Goal: Task Accomplishment & Management: Manage account settings

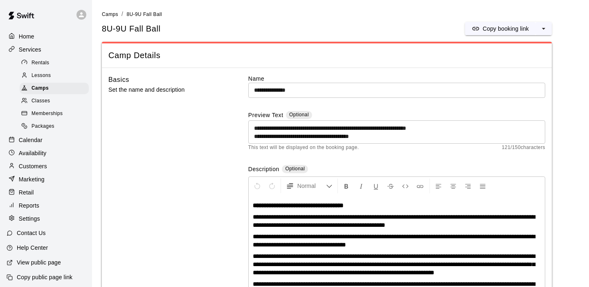
scroll to position [442, 0]
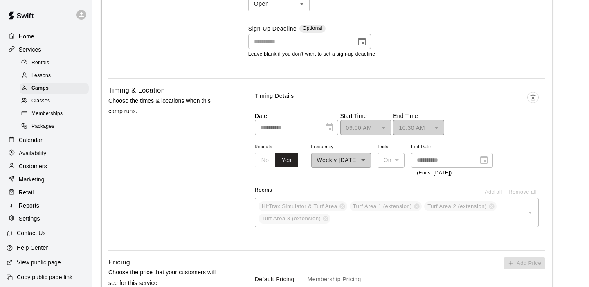
click at [32, 141] on p "Calendar" at bounding box center [31, 140] width 24 height 8
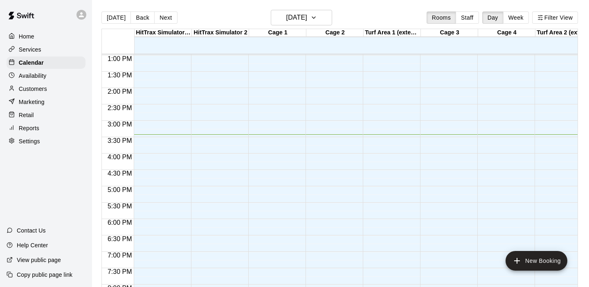
scroll to position [423, 0]
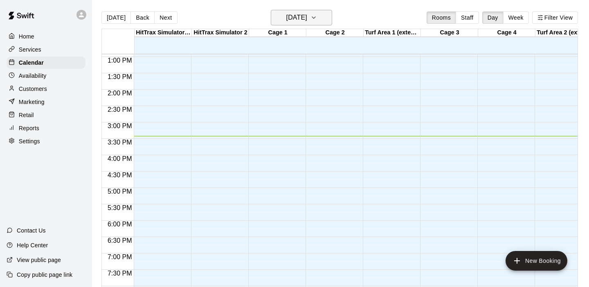
click at [315, 18] on icon "button" at bounding box center [313, 18] width 3 height 2
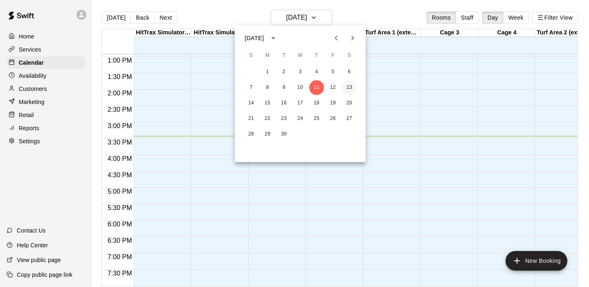
click at [349, 87] on button "13" at bounding box center [349, 87] width 15 height 15
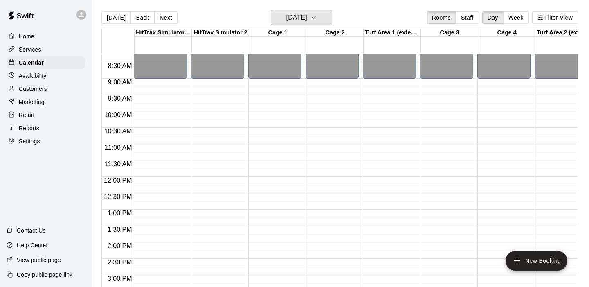
scroll to position [271, 0]
click at [269, 114] on div "12:00 AM – 9:00 AM Closed 10:00 PM – 11:59 PM Closed" at bounding box center [274, 176] width 53 height 785
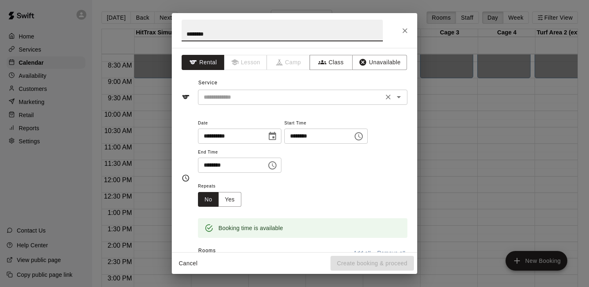
click at [403, 98] on icon "Open" at bounding box center [399, 97] width 10 height 10
type input "********"
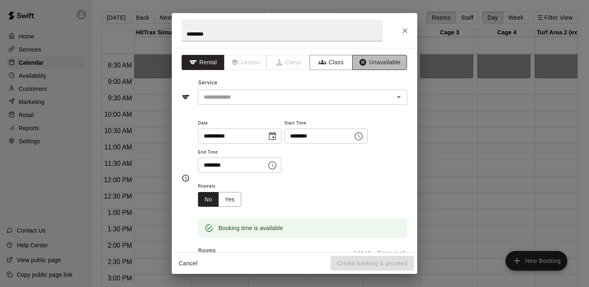
click at [374, 62] on button "Unavailable" at bounding box center [379, 62] width 55 height 15
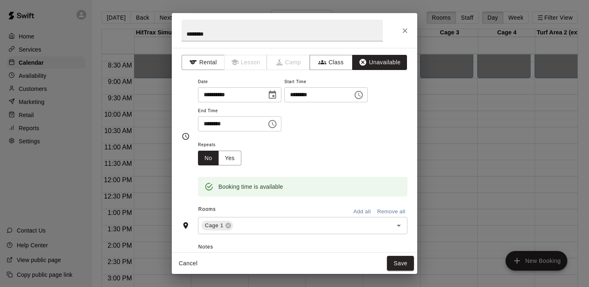
click at [269, 123] on button "Choose time, selected time is 10:30 AM" at bounding box center [272, 124] width 16 height 16
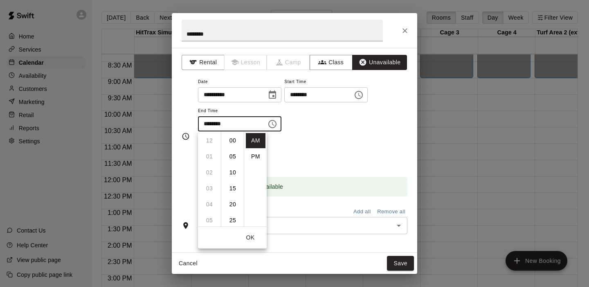
scroll to position [96, 0]
click at [207, 154] on li "11" at bounding box center [210, 156] width 20 height 15
type input "********"
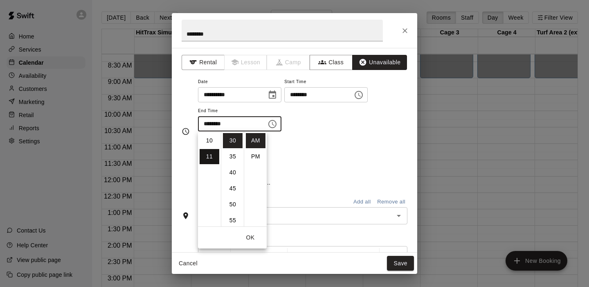
scroll to position [174, 0]
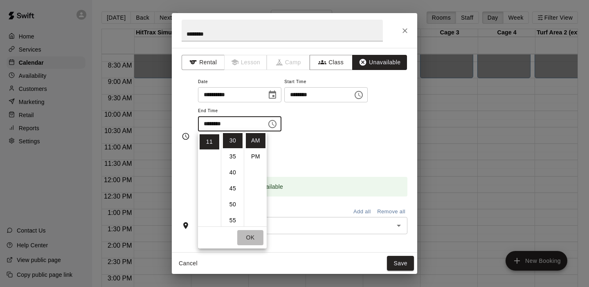
click at [247, 236] on button "OK" at bounding box center [250, 237] width 26 height 15
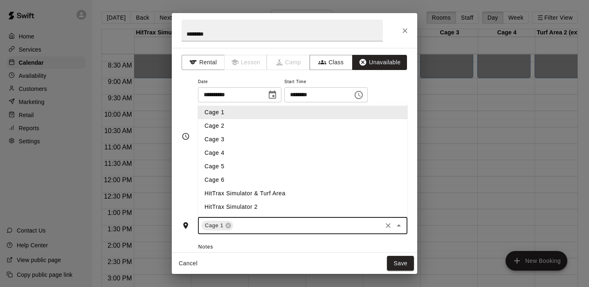
click at [254, 222] on input "text" at bounding box center [307, 225] width 146 height 10
click at [221, 128] on li "Cage 2" at bounding box center [302, 125] width 209 height 13
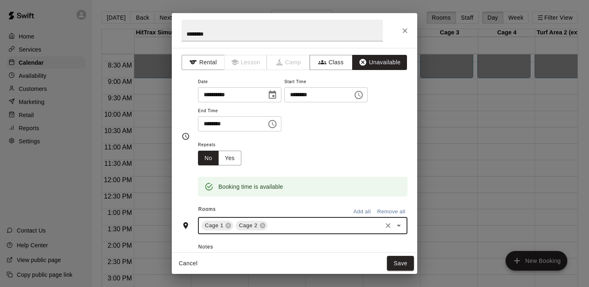
click at [277, 224] on input "text" at bounding box center [325, 225] width 112 height 10
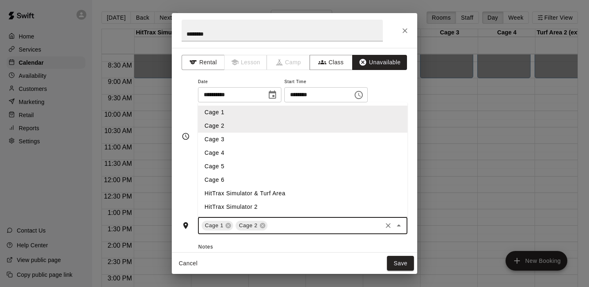
click at [234, 140] on li "Cage 3" at bounding box center [302, 138] width 209 height 13
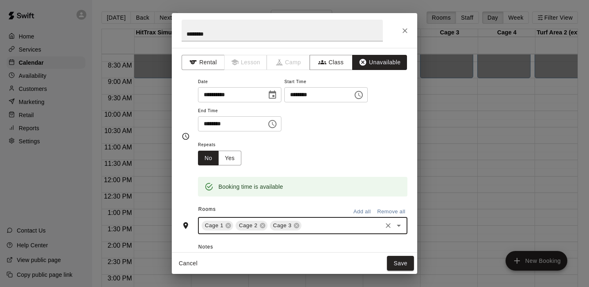
click at [314, 231] on div "Cage 1 Cage 2 Cage 3 ​" at bounding box center [302, 225] width 209 height 17
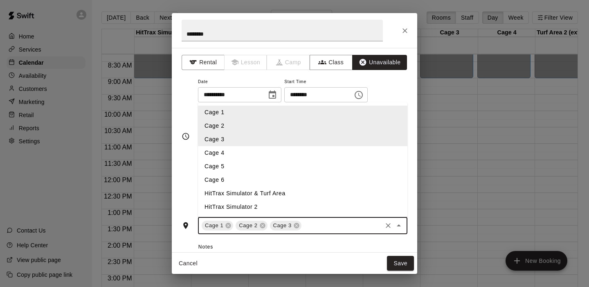
click at [260, 153] on li "Cage 4" at bounding box center [302, 152] width 209 height 13
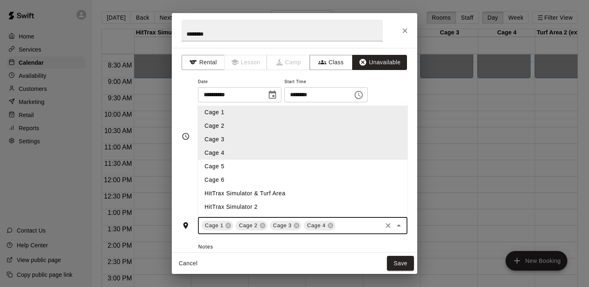
click at [344, 224] on input "text" at bounding box center [359, 225] width 44 height 10
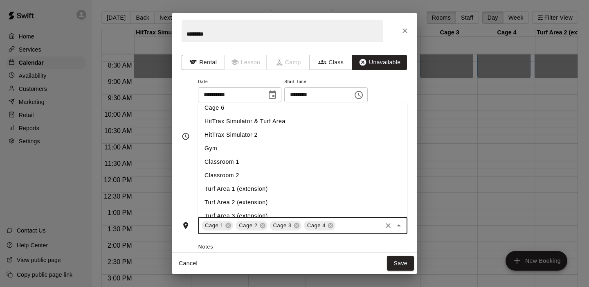
scroll to position [81, 0]
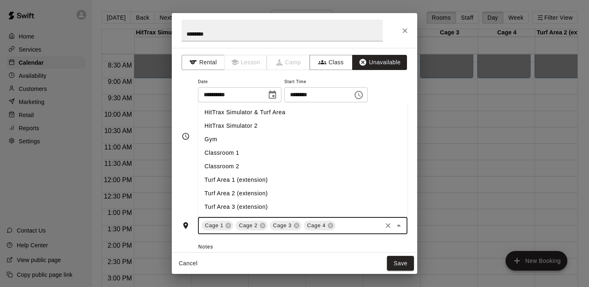
click at [236, 180] on li "Turf Area 1 (extension)" at bounding box center [302, 179] width 209 height 13
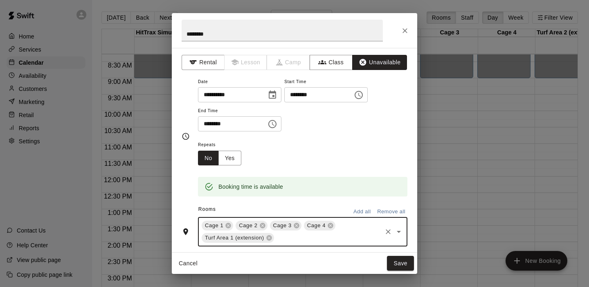
click at [303, 240] on input "text" at bounding box center [328, 238] width 106 height 10
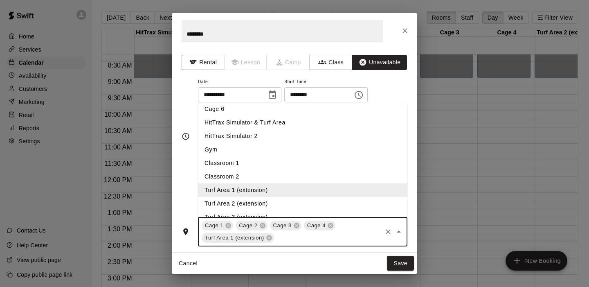
scroll to position [73, 0]
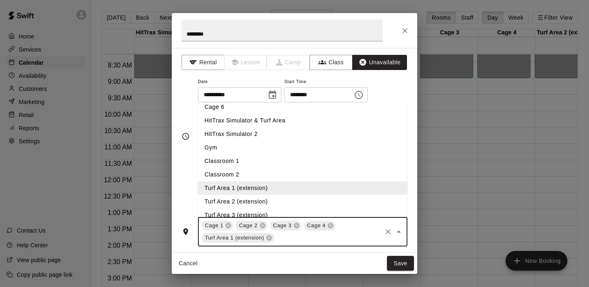
click at [240, 204] on li "Turf Area 2 (extension)" at bounding box center [302, 201] width 209 height 13
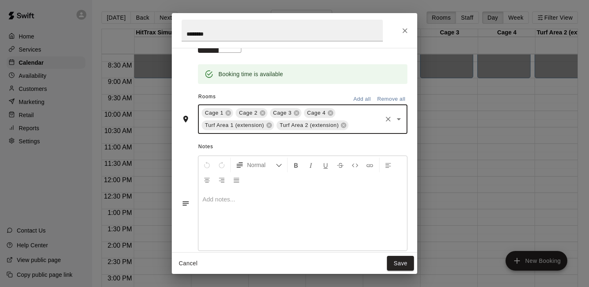
scroll to position [126, 0]
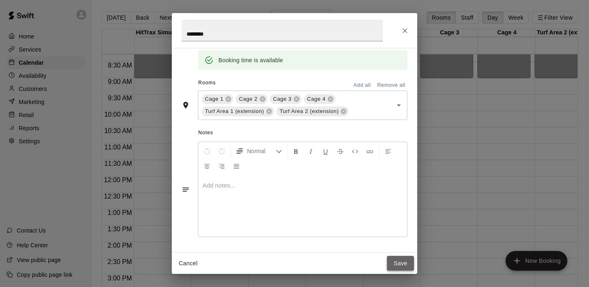
click at [404, 265] on button "Save" at bounding box center [400, 263] width 27 height 15
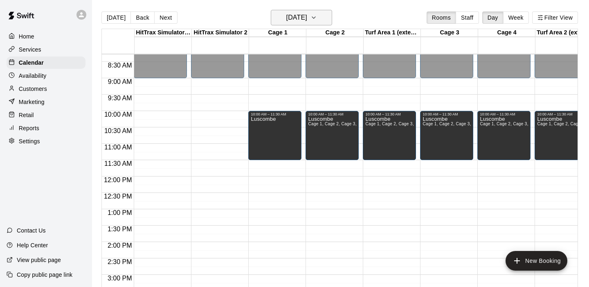
click at [330, 14] on button "[DATE]" at bounding box center [301, 18] width 61 height 16
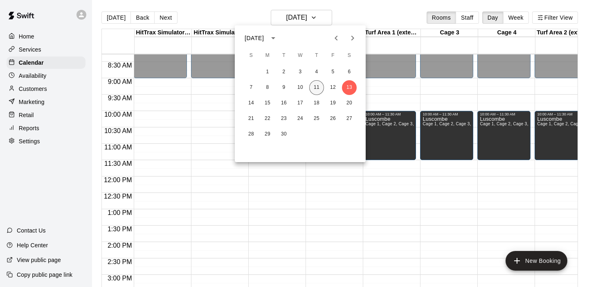
click at [316, 88] on button "11" at bounding box center [316, 87] width 15 height 15
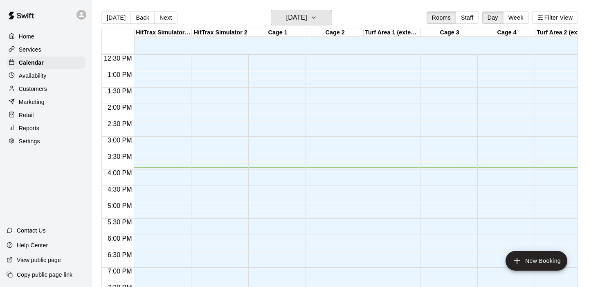
scroll to position [405, 0]
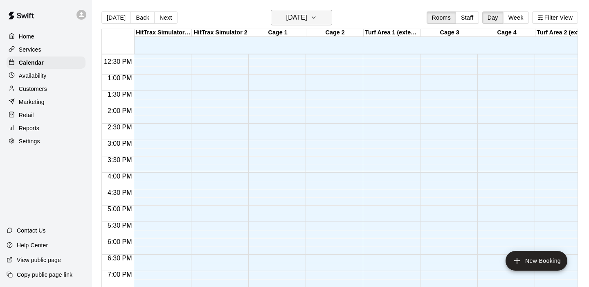
click at [317, 20] on icon "button" at bounding box center [313, 18] width 7 height 10
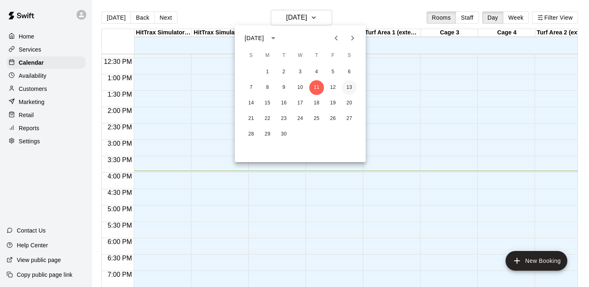
click at [351, 87] on button "13" at bounding box center [349, 87] width 15 height 15
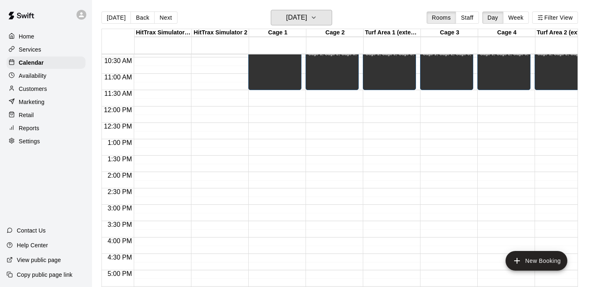
scroll to position [337, 0]
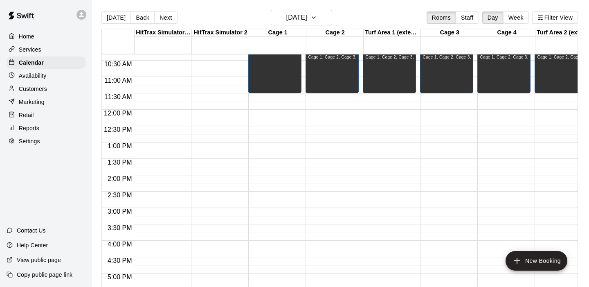
click at [279, 146] on div "12:00 AM – 9:00 AM Closed 10:00 AM – 11:30 AM Luscombe 10:00 PM – 11:59 PM Clos…" at bounding box center [274, 109] width 53 height 785
click at [279, 146] on body "Home Services Calendar Availability Customers Marketing Retail Reports Settings…" at bounding box center [294, 150] width 589 height 300
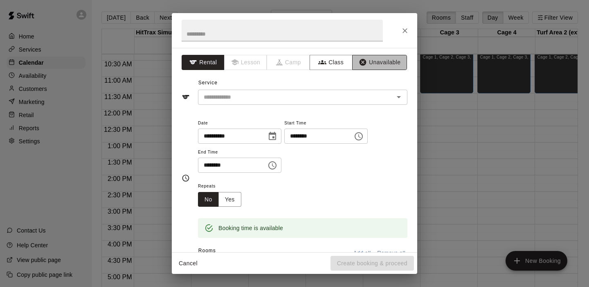
click at [373, 67] on button "Unavailable" at bounding box center [379, 62] width 55 height 15
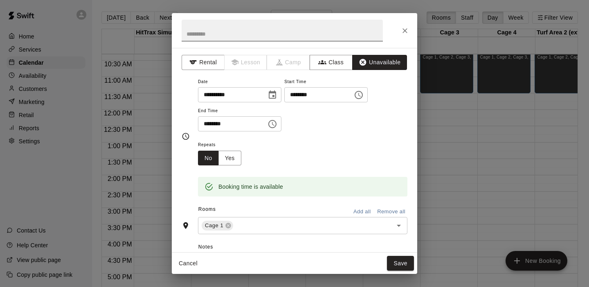
click at [245, 31] on input "text" at bounding box center [282, 31] width 201 height 22
type input "********"
click at [276, 124] on icon "Choose time, selected time is 1:30 PM" at bounding box center [272, 124] width 8 height 8
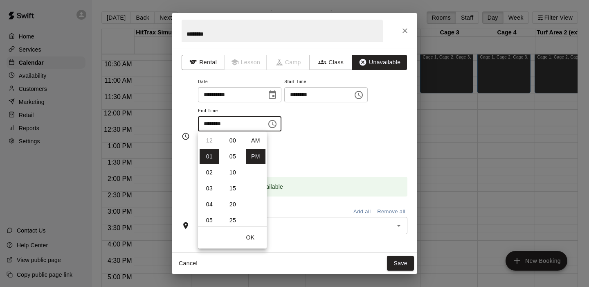
scroll to position [15, 0]
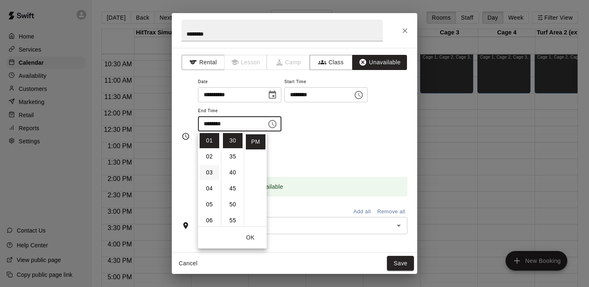
click at [211, 168] on li "03" at bounding box center [210, 172] width 20 height 15
click at [231, 143] on li "00" at bounding box center [233, 140] width 20 height 15
click at [341, 134] on div "**********" at bounding box center [302, 107] width 209 height 63
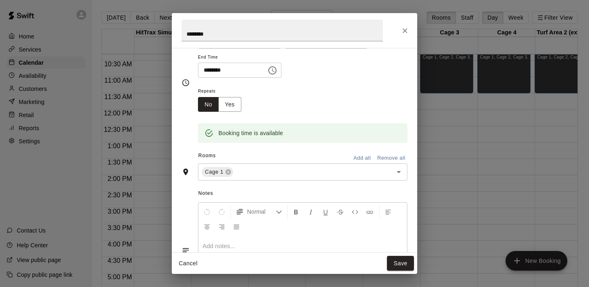
scroll to position [57, 0]
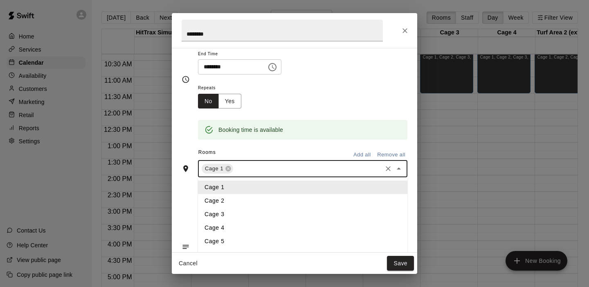
click at [256, 171] on input "text" at bounding box center [307, 169] width 146 height 10
click at [220, 199] on li "Cage 2" at bounding box center [302, 200] width 209 height 13
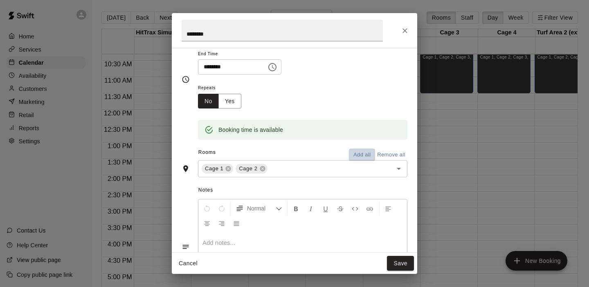
click at [364, 152] on button "Add all" at bounding box center [362, 154] width 26 height 13
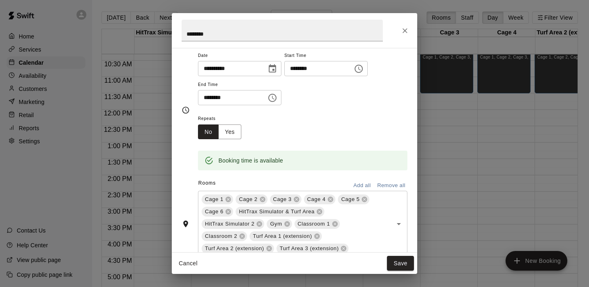
scroll to position [25, 0]
click at [274, 99] on icon "Choose time, selected time is 3:00 PM" at bounding box center [273, 99] width 2 height 4
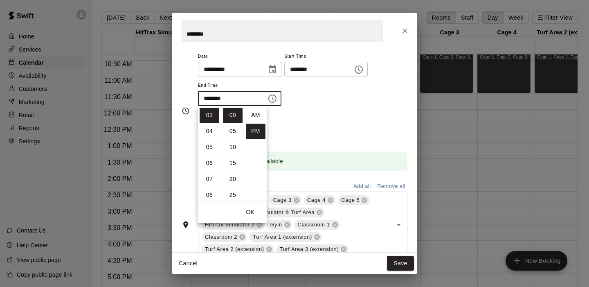
scroll to position [15, 0]
click at [233, 170] on li "30" at bounding box center [233, 170] width 20 height 15
type input "********"
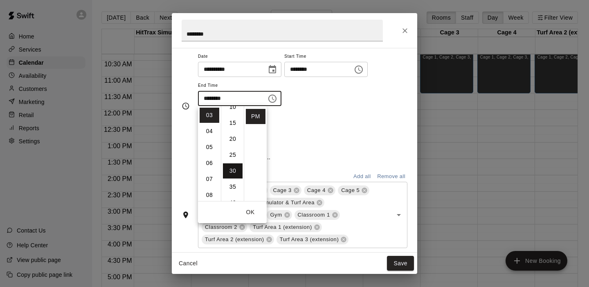
scroll to position [96, 0]
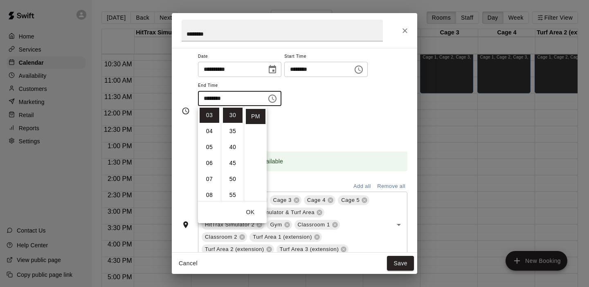
click at [327, 133] on div "Repeats No Yes" at bounding box center [302, 127] width 209 height 26
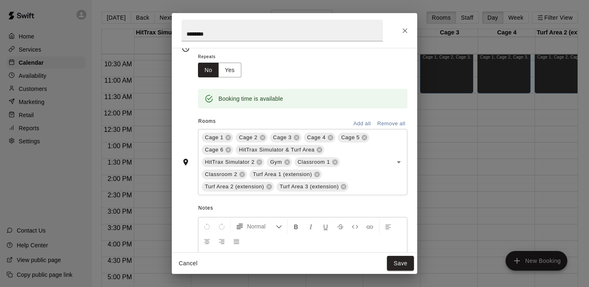
scroll to position [92, 0]
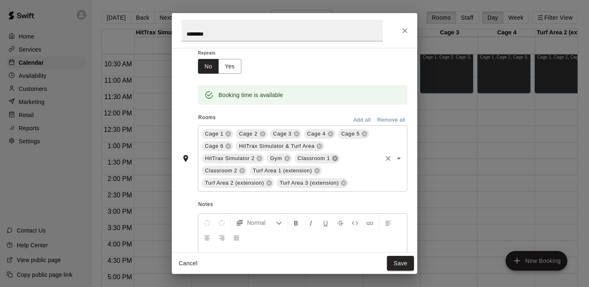
click at [335, 158] on icon at bounding box center [335, 158] width 7 height 7
click at [334, 159] on icon at bounding box center [334, 158] width 5 height 5
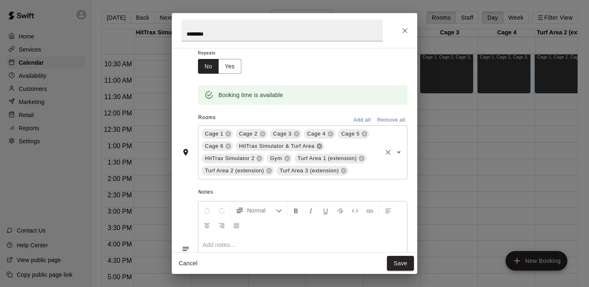
click at [319, 145] on icon at bounding box center [319, 146] width 5 height 5
click at [321, 146] on icon at bounding box center [321, 146] width 7 height 7
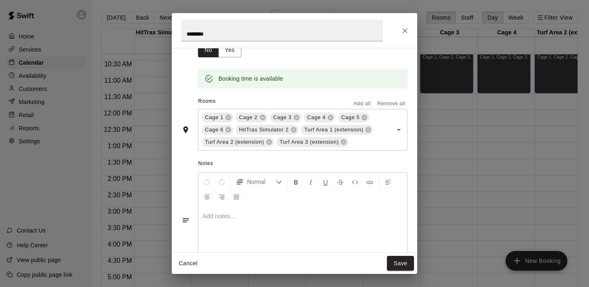
scroll to position [139, 0]
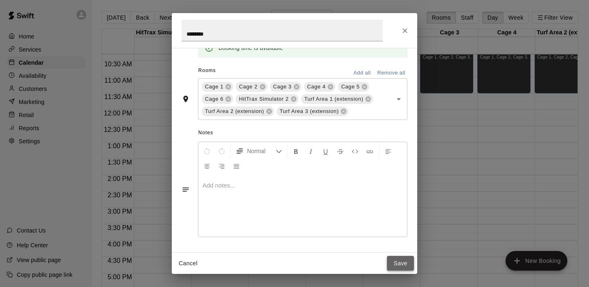
click at [403, 264] on button "Save" at bounding box center [400, 263] width 27 height 15
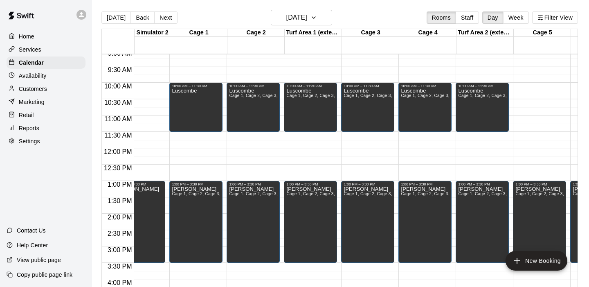
scroll to position [0, 105]
